Goal: Transaction & Acquisition: Register for event/course

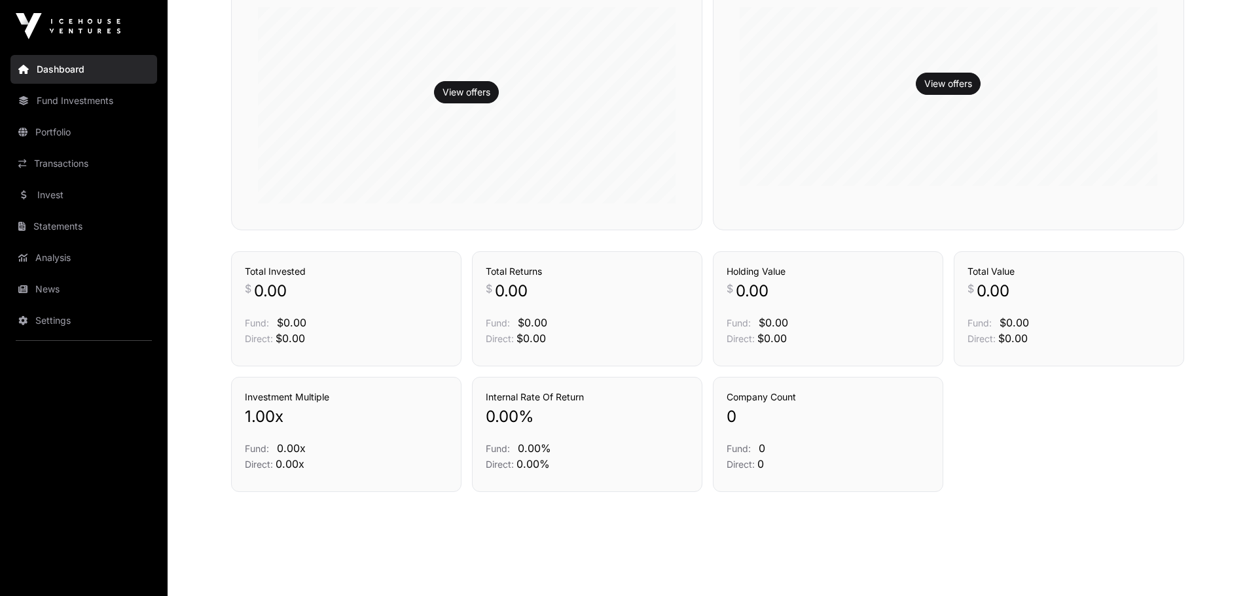
scroll to position [398, 0]
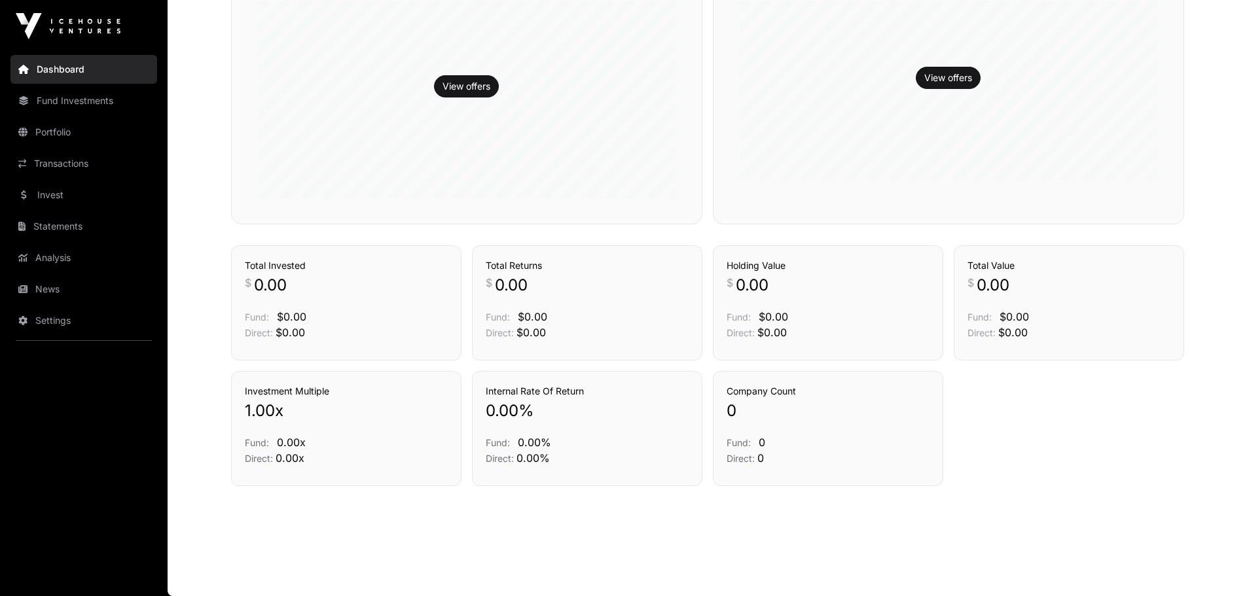
click at [84, 92] on link "Fund Investments" at bounding box center [83, 100] width 147 height 29
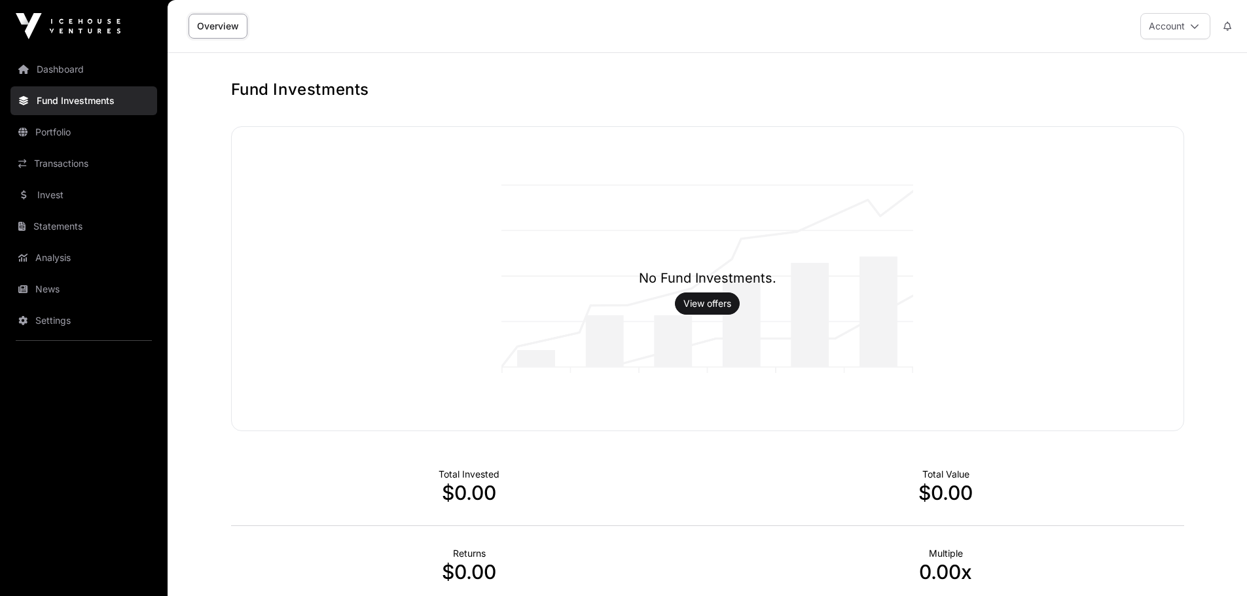
click at [81, 194] on link "Invest" at bounding box center [83, 195] width 147 height 29
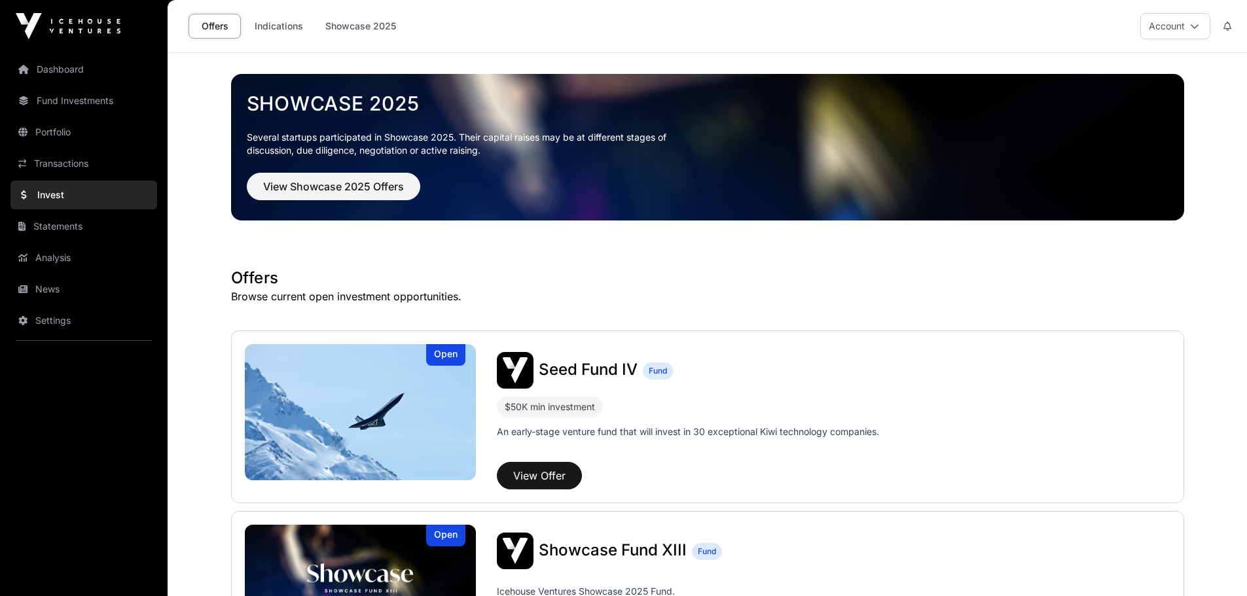
click at [351, 28] on link "Showcase 2025" at bounding box center [361, 26] width 88 height 25
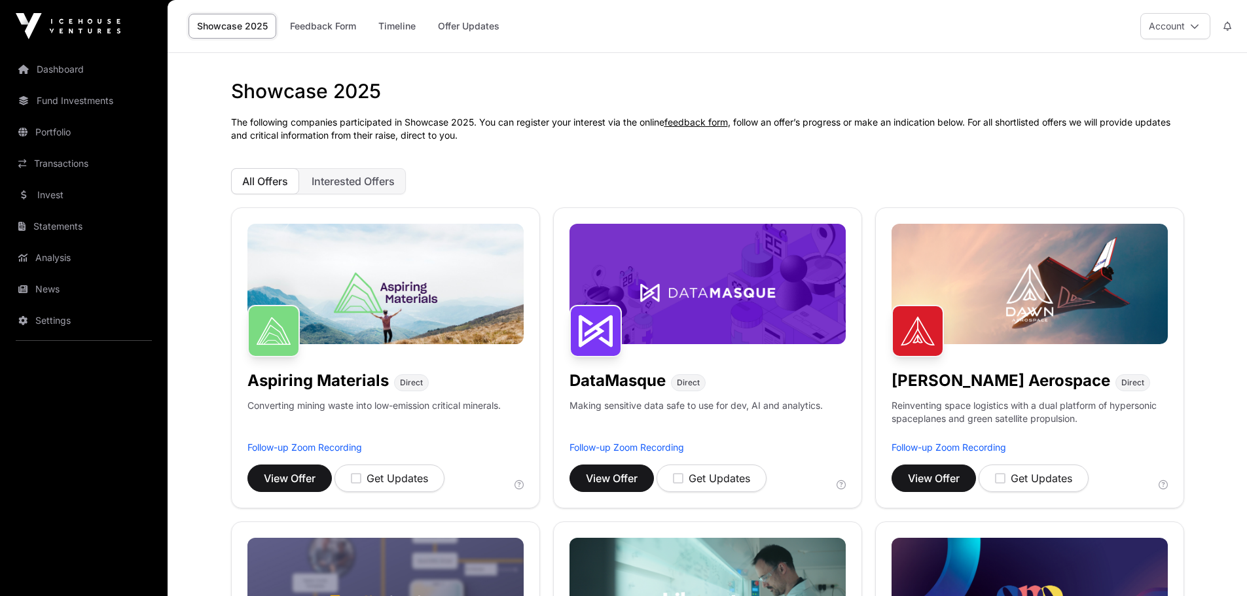
click at [290, 15] on link "Feedback Form" at bounding box center [322, 26] width 83 height 25
click at [243, 24] on link "Showcase 2025" at bounding box center [233, 26] width 88 height 25
click at [355, 190] on button "Interested Offers" at bounding box center [352, 181] width 105 height 26
